Goal: Check status

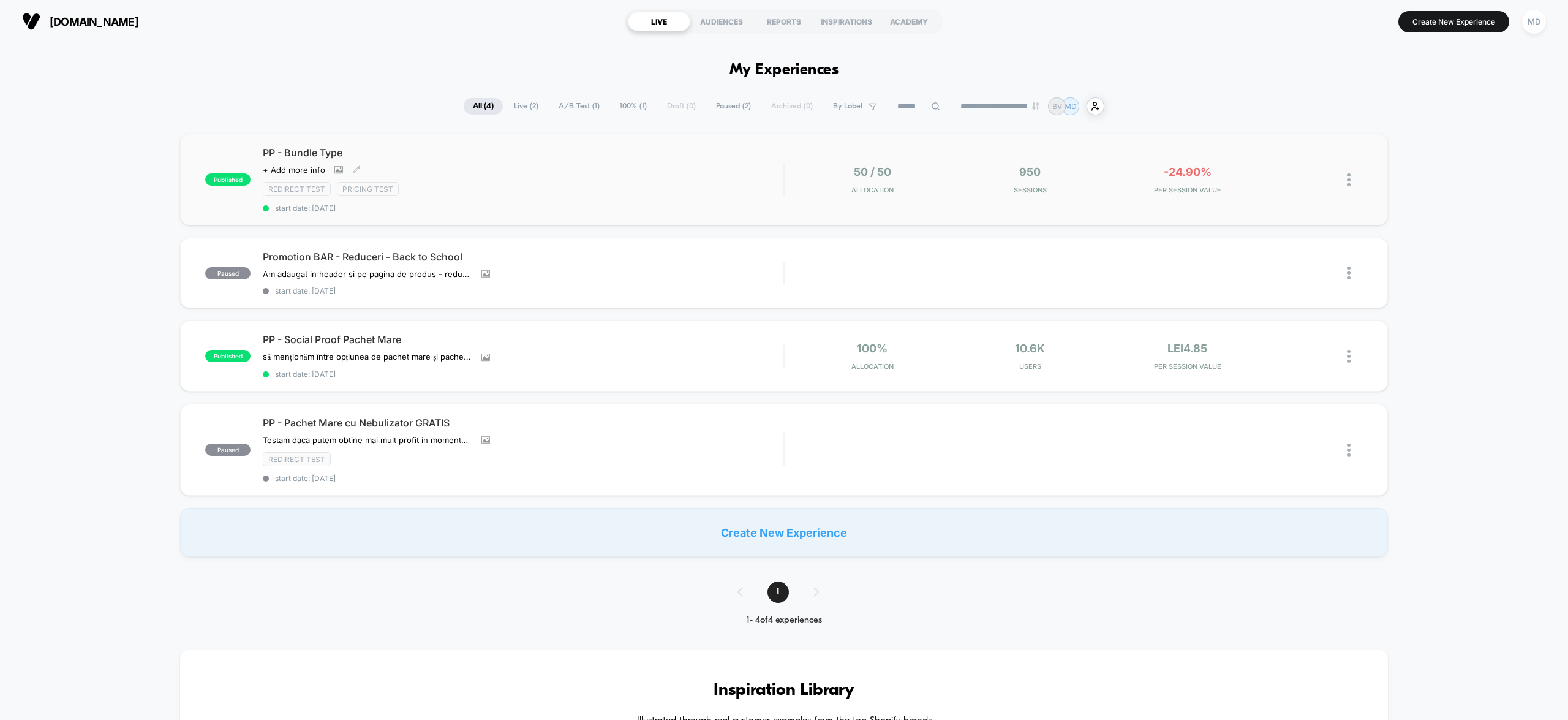
click at [663, 189] on div "Redirect Test Pricing Test" at bounding box center [523, 189] width 521 height 14
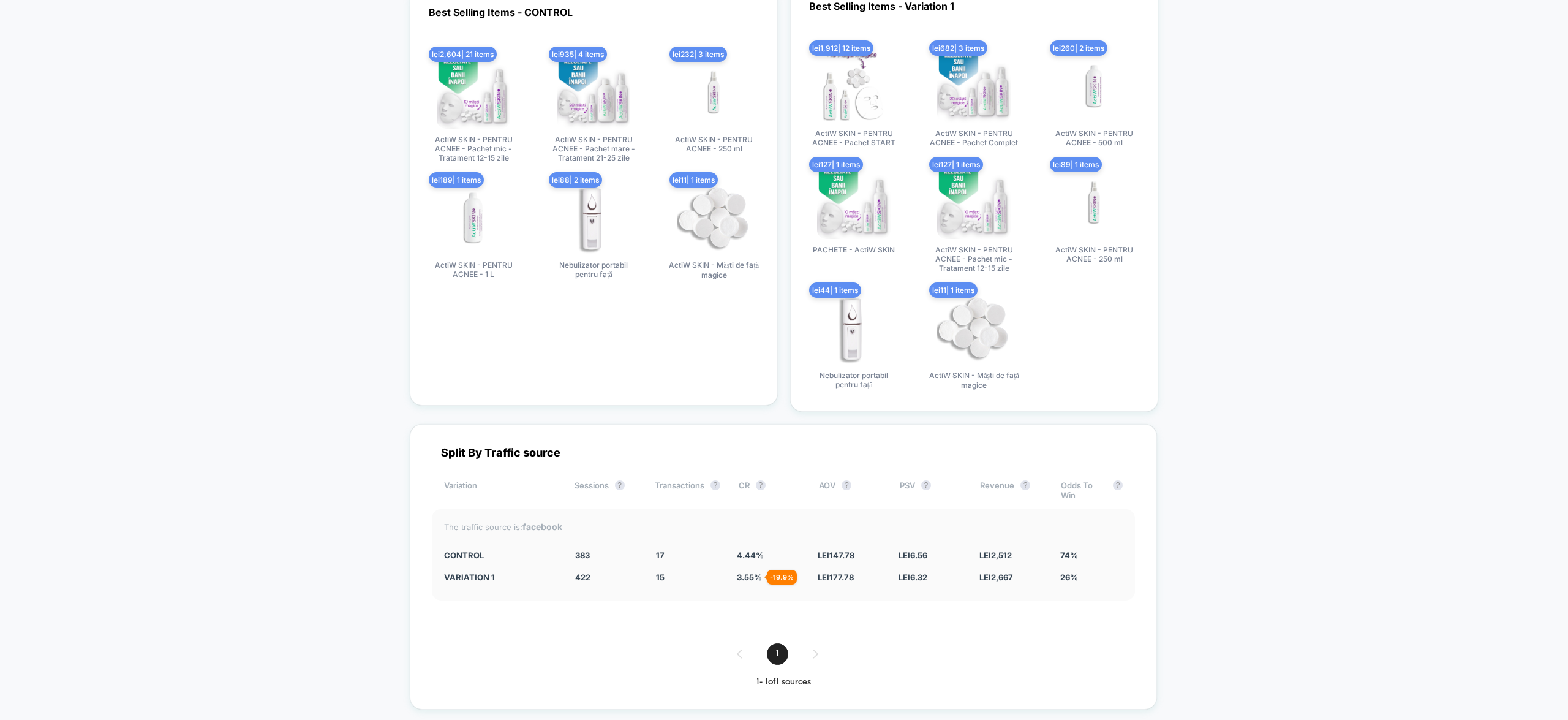
scroll to position [2207, 0]
